Goal: Task Accomplishment & Management: Complete application form

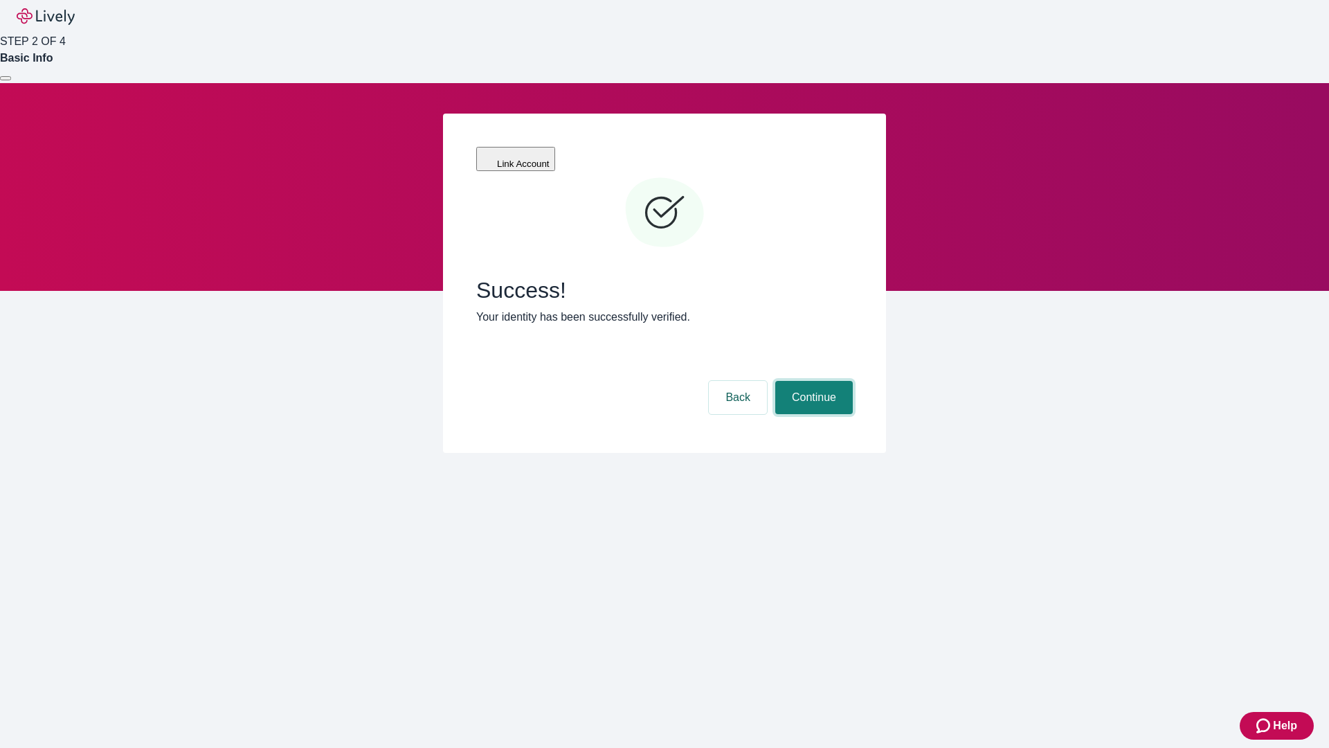
click at [812, 381] on button "Continue" at bounding box center [814, 397] width 78 height 33
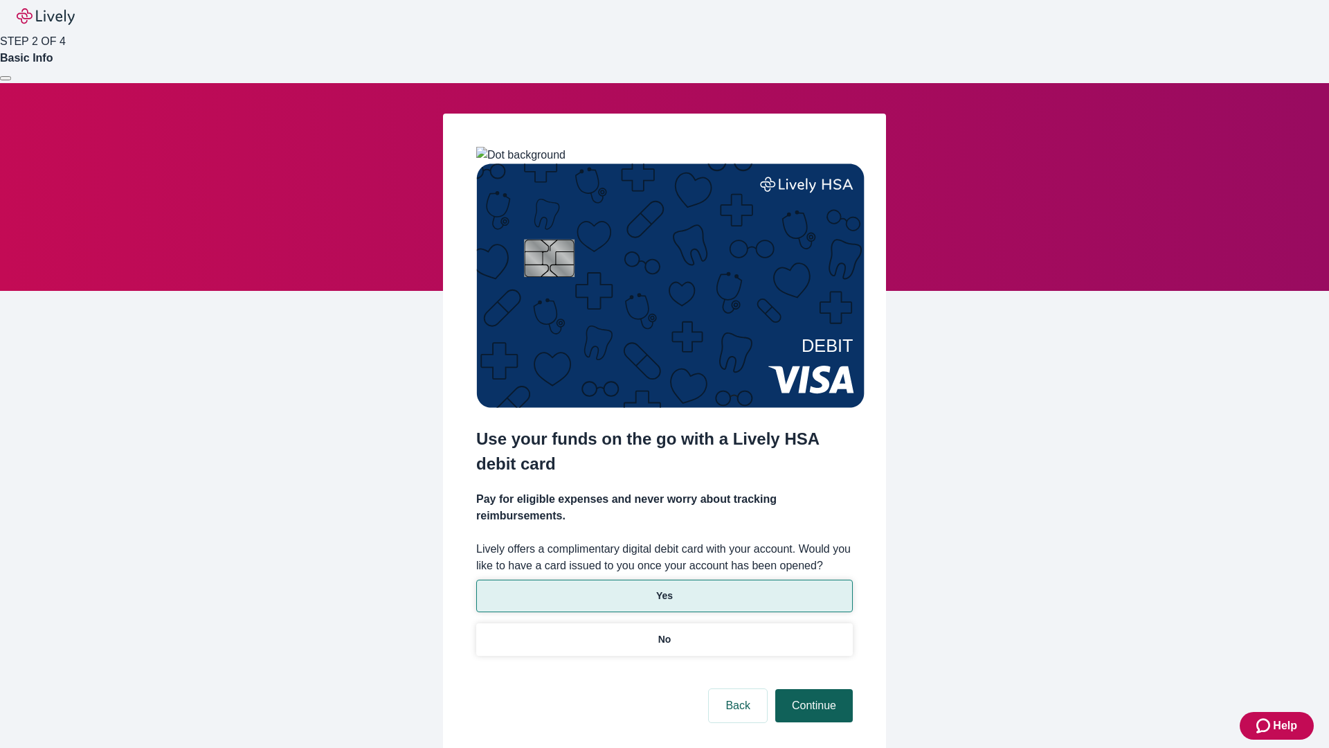
click at [664, 632] on p "No" at bounding box center [664, 639] width 13 height 15
click at [812, 689] on button "Continue" at bounding box center [814, 705] width 78 height 33
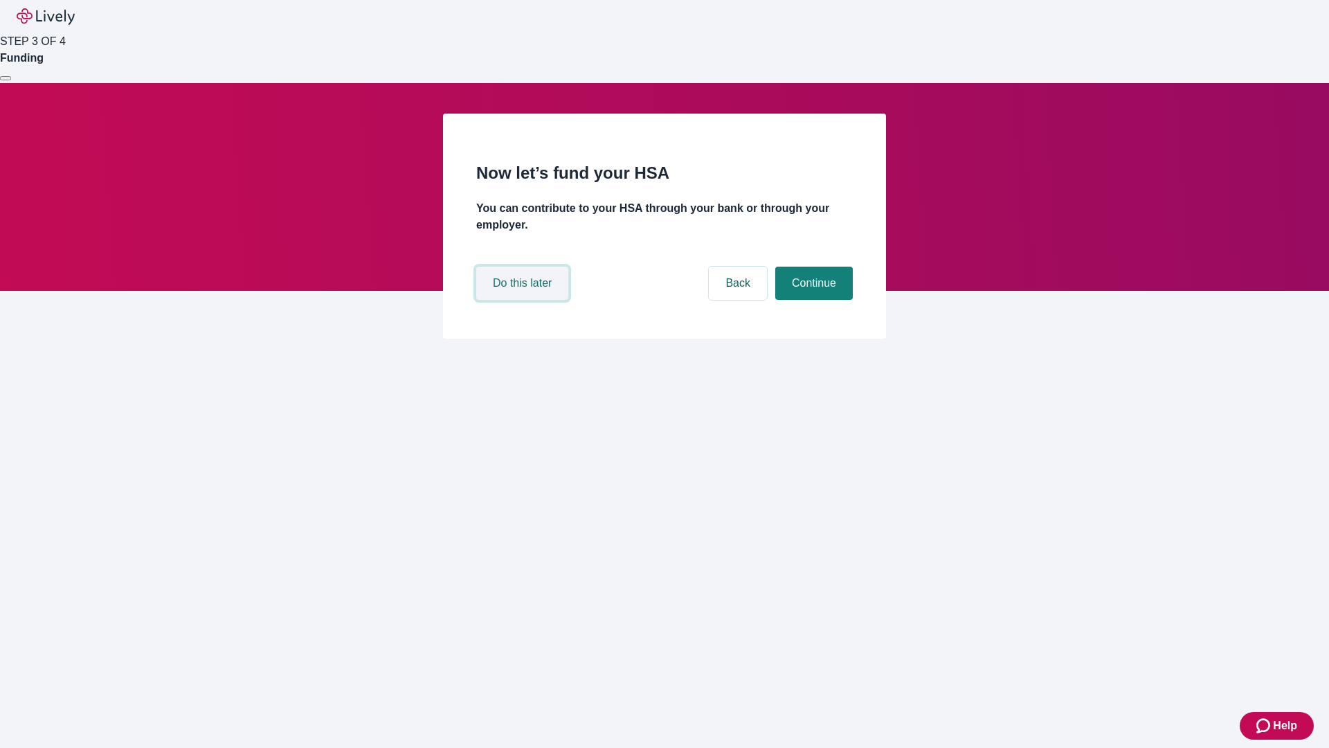
click at [524, 300] on button "Do this later" at bounding box center [522, 283] width 92 height 33
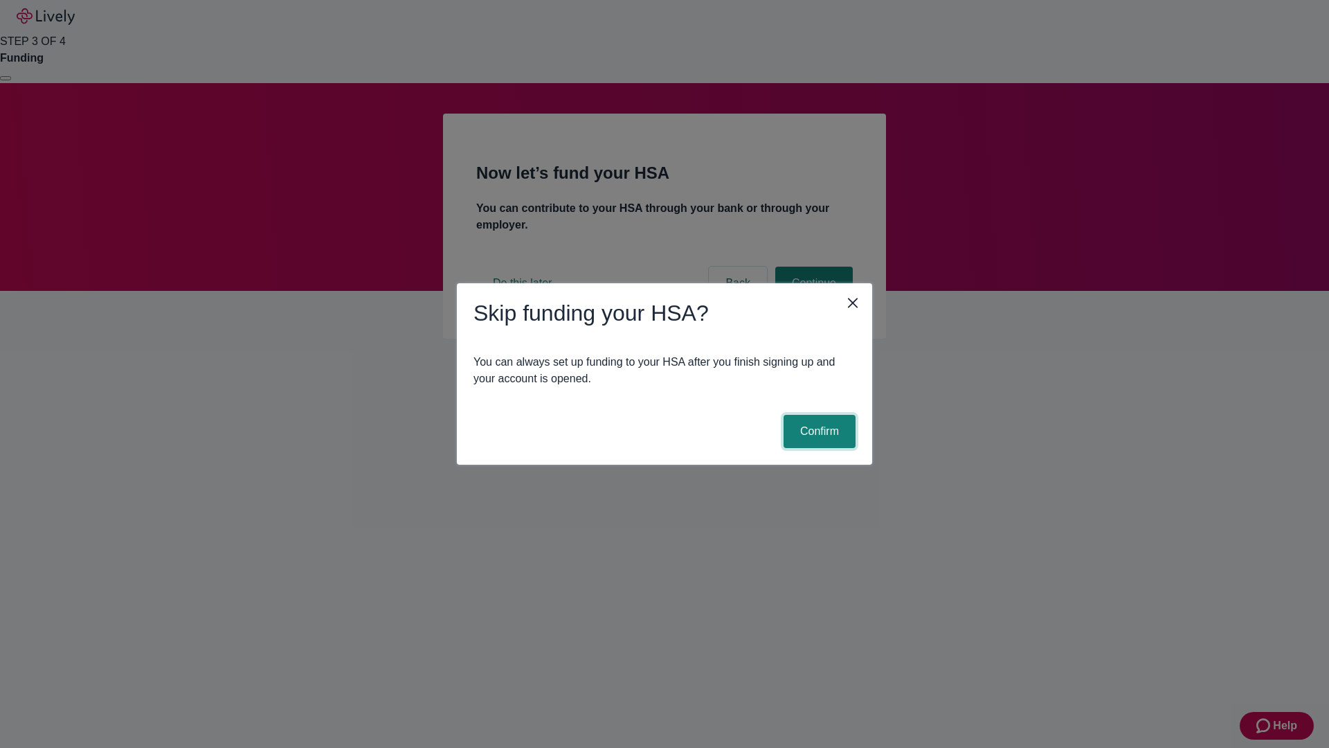
click at [818, 431] on button "Confirm" at bounding box center [820, 431] width 72 height 33
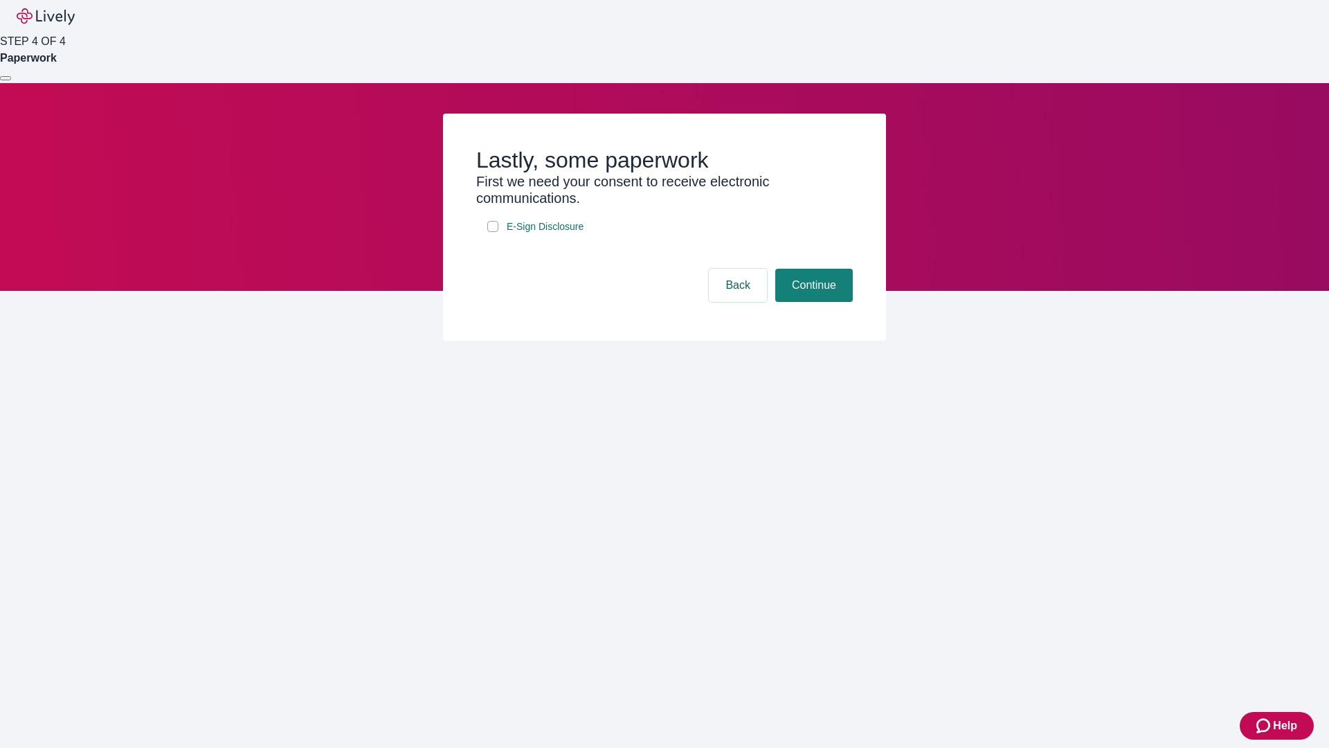
click at [493, 232] on input "E-Sign Disclosure" at bounding box center [492, 226] width 11 height 11
checkbox input "true"
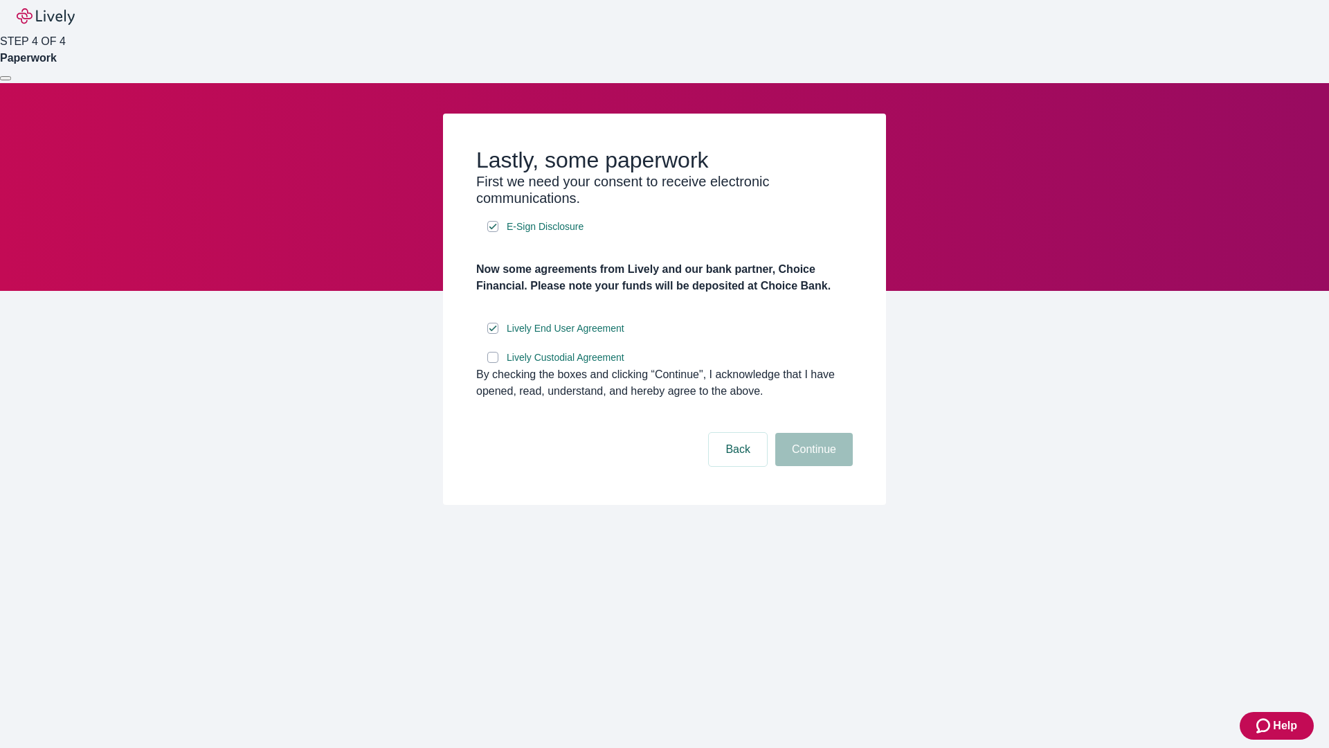
click at [493, 363] on input "Lively Custodial Agreement" at bounding box center [492, 357] width 11 height 11
checkbox input "true"
click at [812, 466] on button "Continue" at bounding box center [814, 449] width 78 height 33
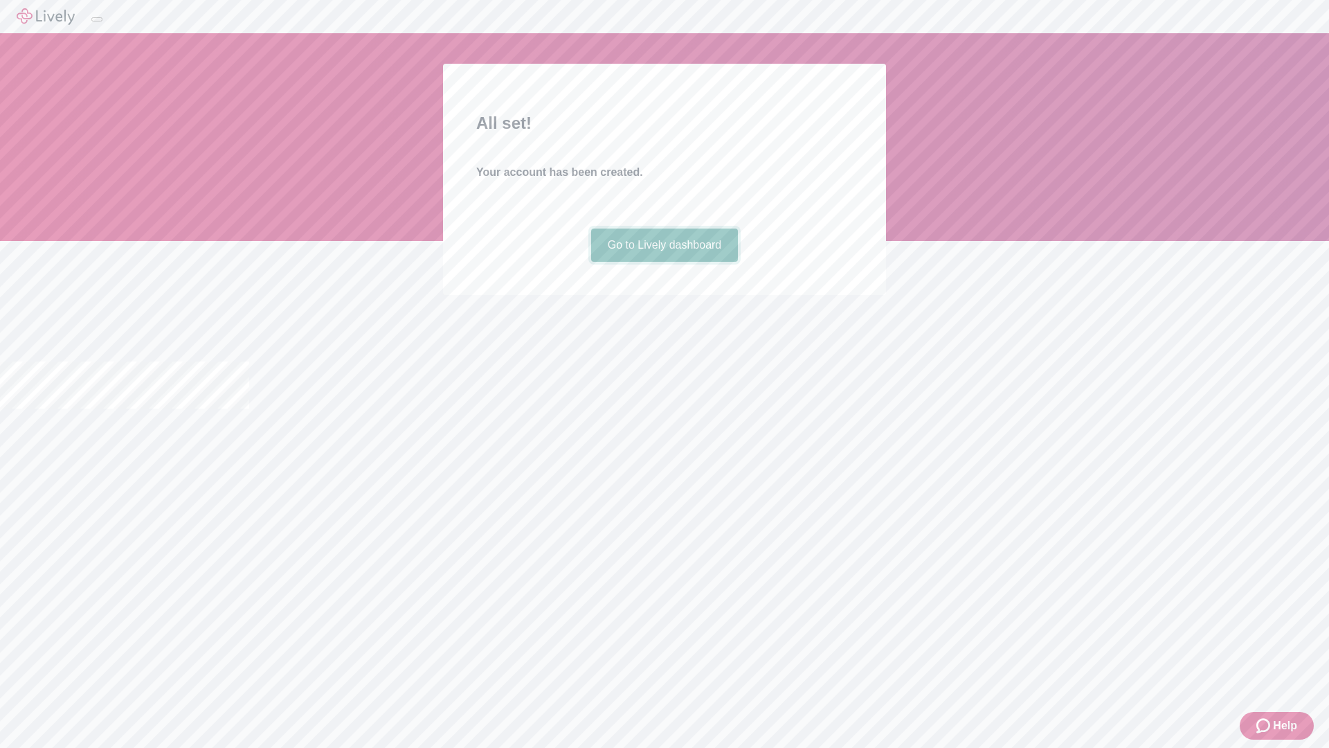
click at [664, 262] on link "Go to Lively dashboard" at bounding box center [664, 244] width 147 height 33
